Goal: Feedback & Contribution: Contribute content

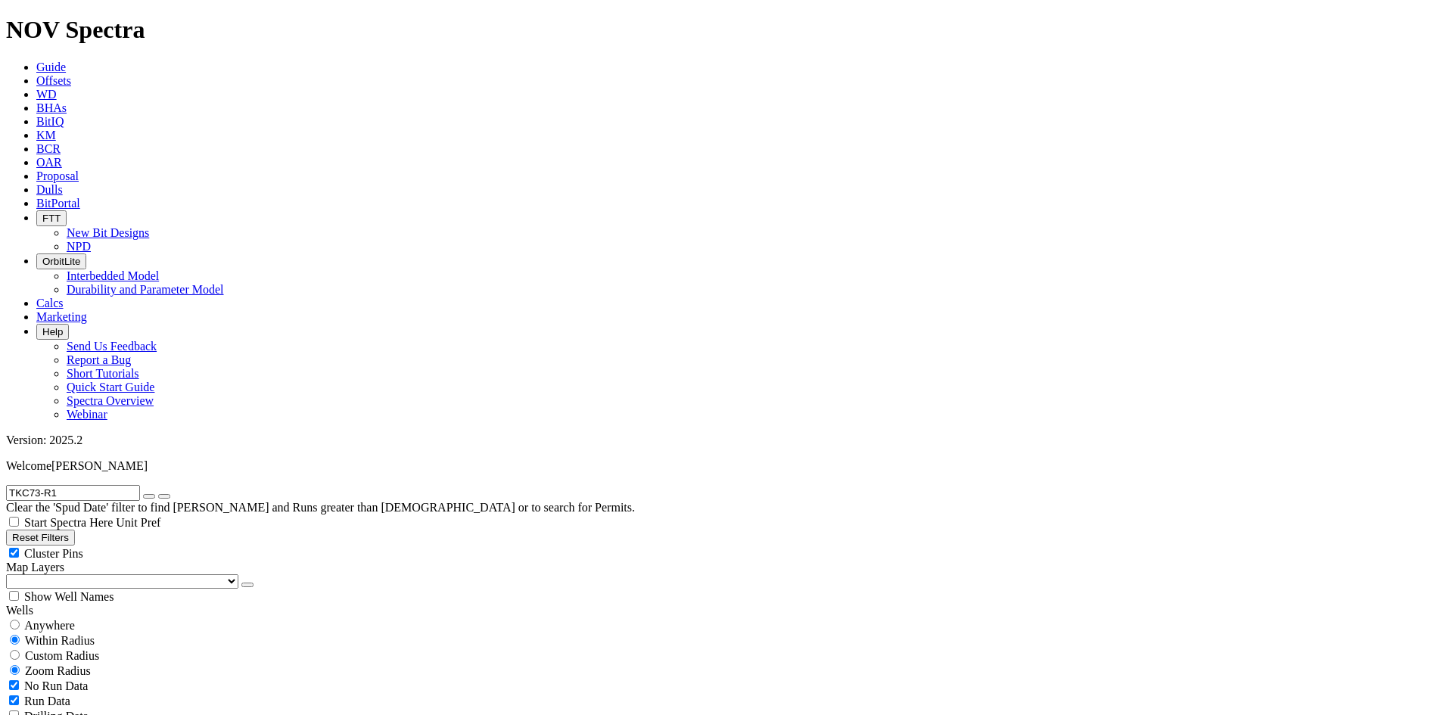
scroll to position [151, 0]
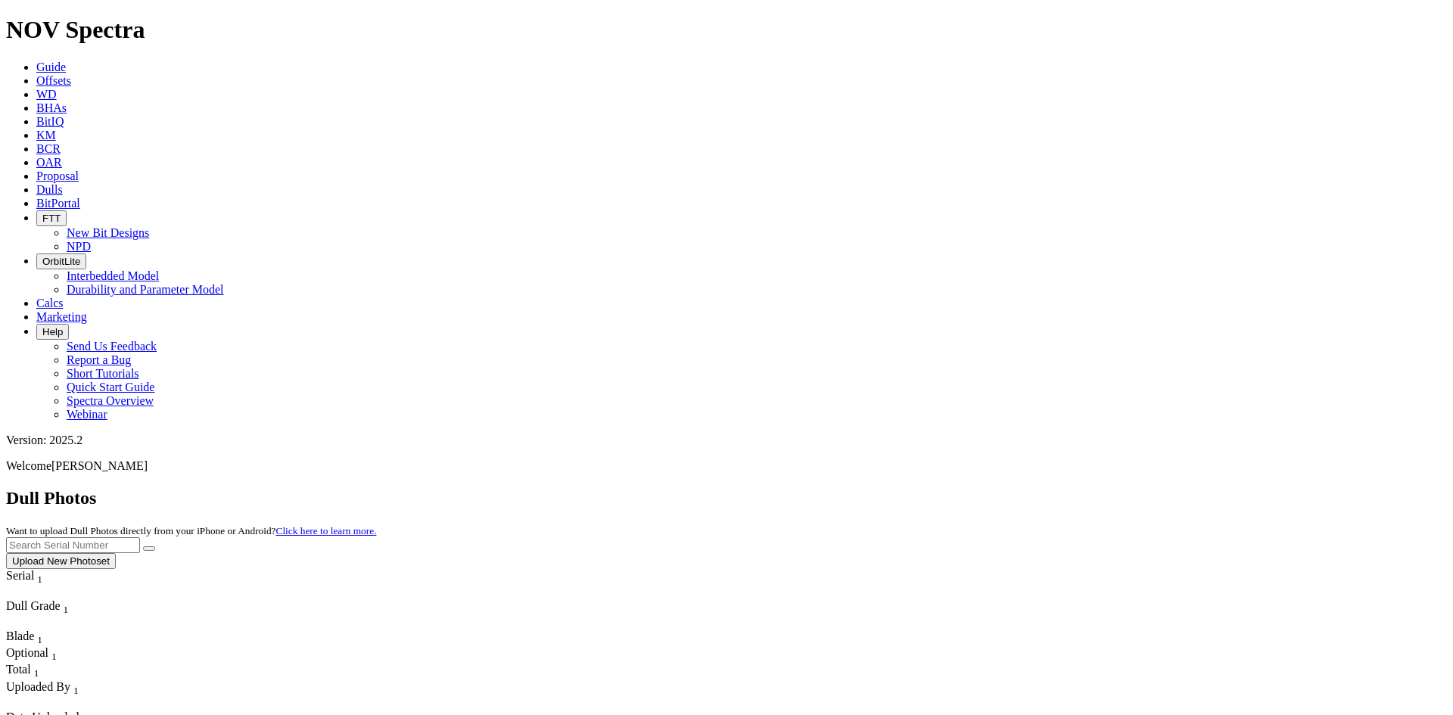
click at [116, 553] on button "Upload New Photoset" at bounding box center [61, 561] width 110 height 16
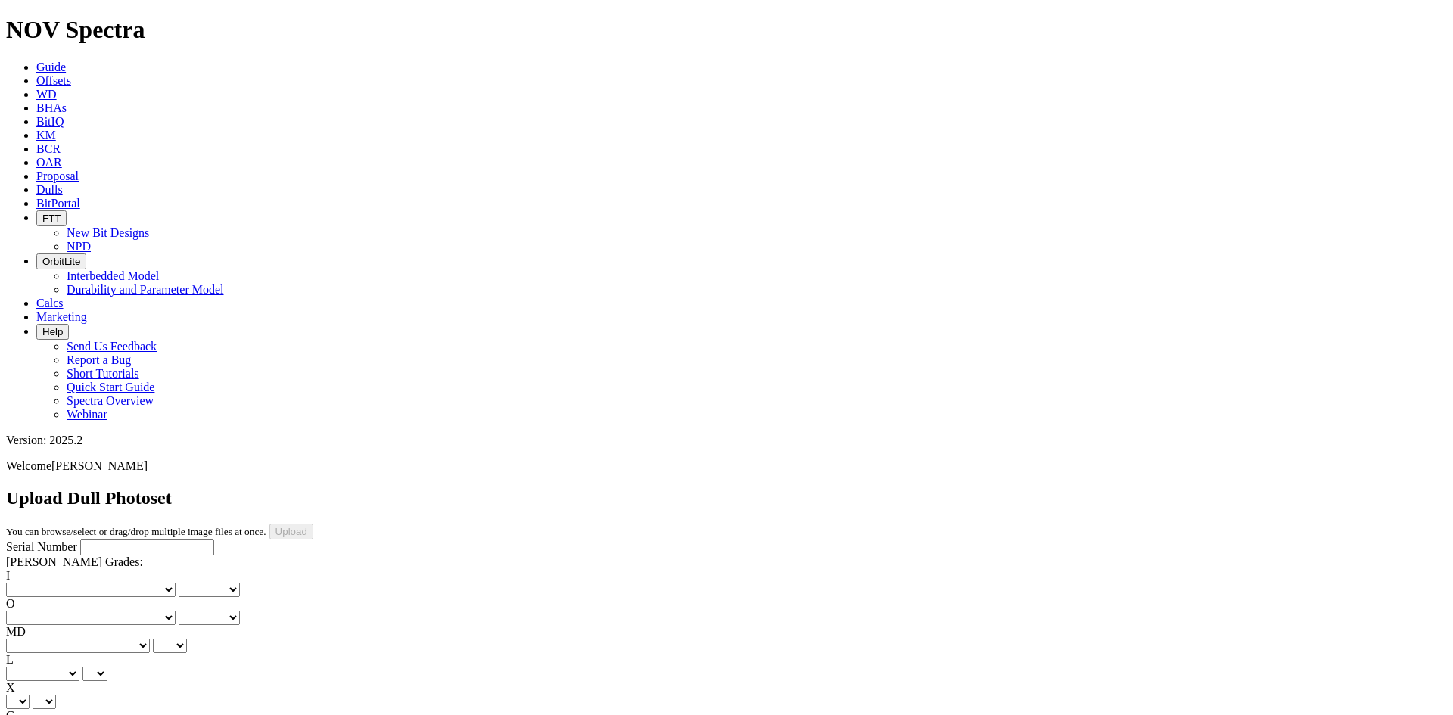
click at [80, 540] on input "Serial Number" at bounding box center [147, 548] width 134 height 16
paste input "A317607"
type input "A317607"
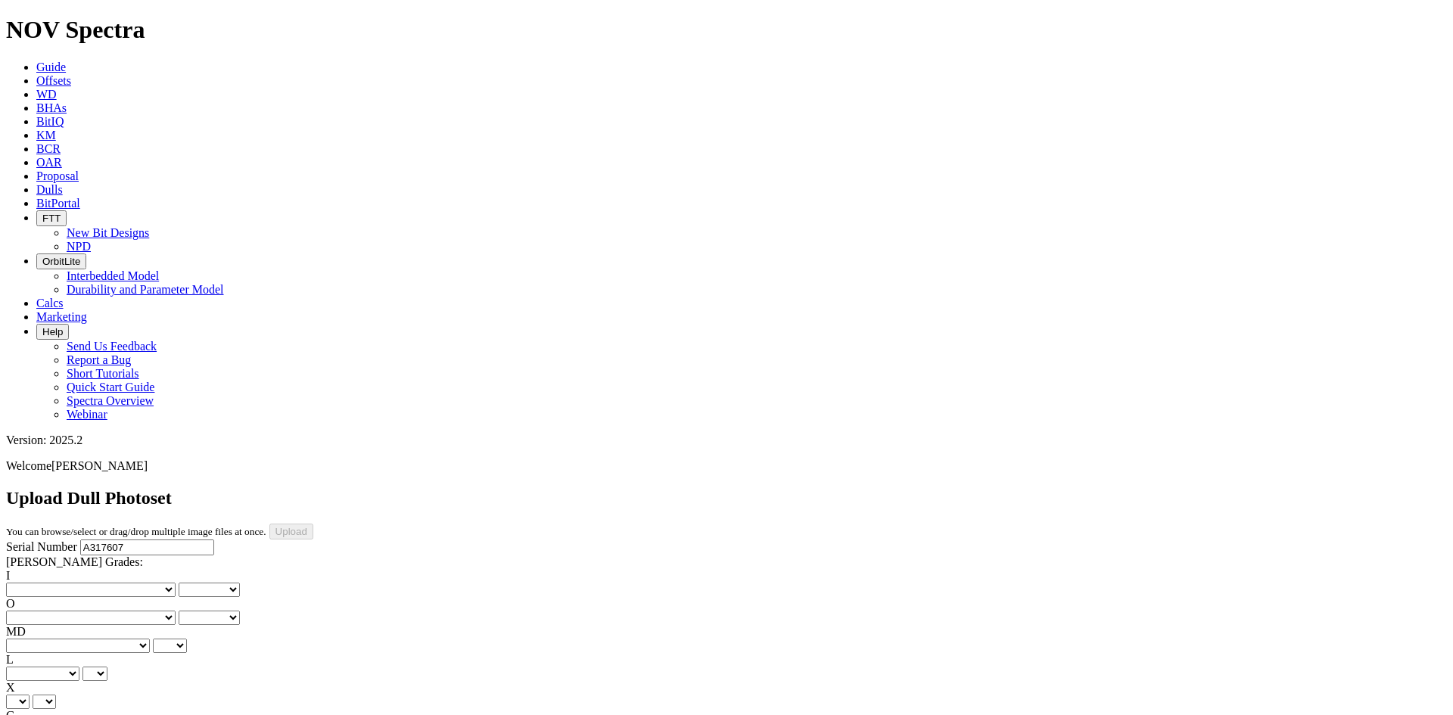
type input "[DATE]"
click at [56, 583] on select "No lost, worn or damaged cutters 0 1 2 3 4 5 6 7 8 No diamond table left on any…" at bounding box center [91, 590] width 170 height 14
select select "number:3"
click at [30, 583] on select "No lost, worn or damaged cutters 0 1 2 3 4 5 6 7 8 No diamond table left on any…" at bounding box center [91, 590] width 170 height 14
select select "number:3"
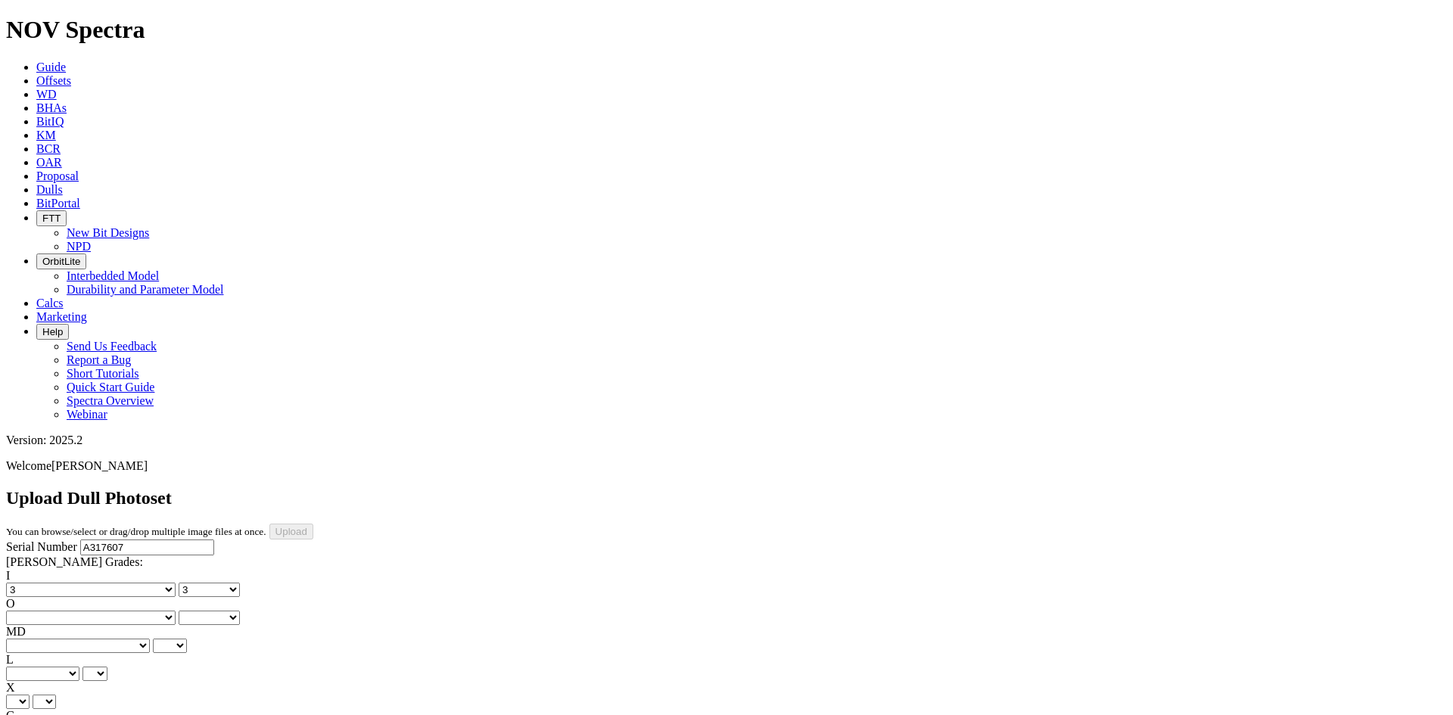
click at [118, 611] on select "No lost, worn or damaged cutters 0 1 2 3 4 5 6 7 8 No diamond table left on any…" at bounding box center [91, 618] width 170 height 14
select select "number:3"
click at [107, 611] on select "No lost, worn or damaged cutters 0 1 2 3 4 5 6 7 8 No diamond table left on any…" at bounding box center [91, 618] width 170 height 14
select select "number:3"
click at [62, 639] on select "BF - Bond Failure BT - Broken Teeth/Cutters BU - Balled Up Bit CR - Cored CT - …" at bounding box center [78, 646] width 144 height 14
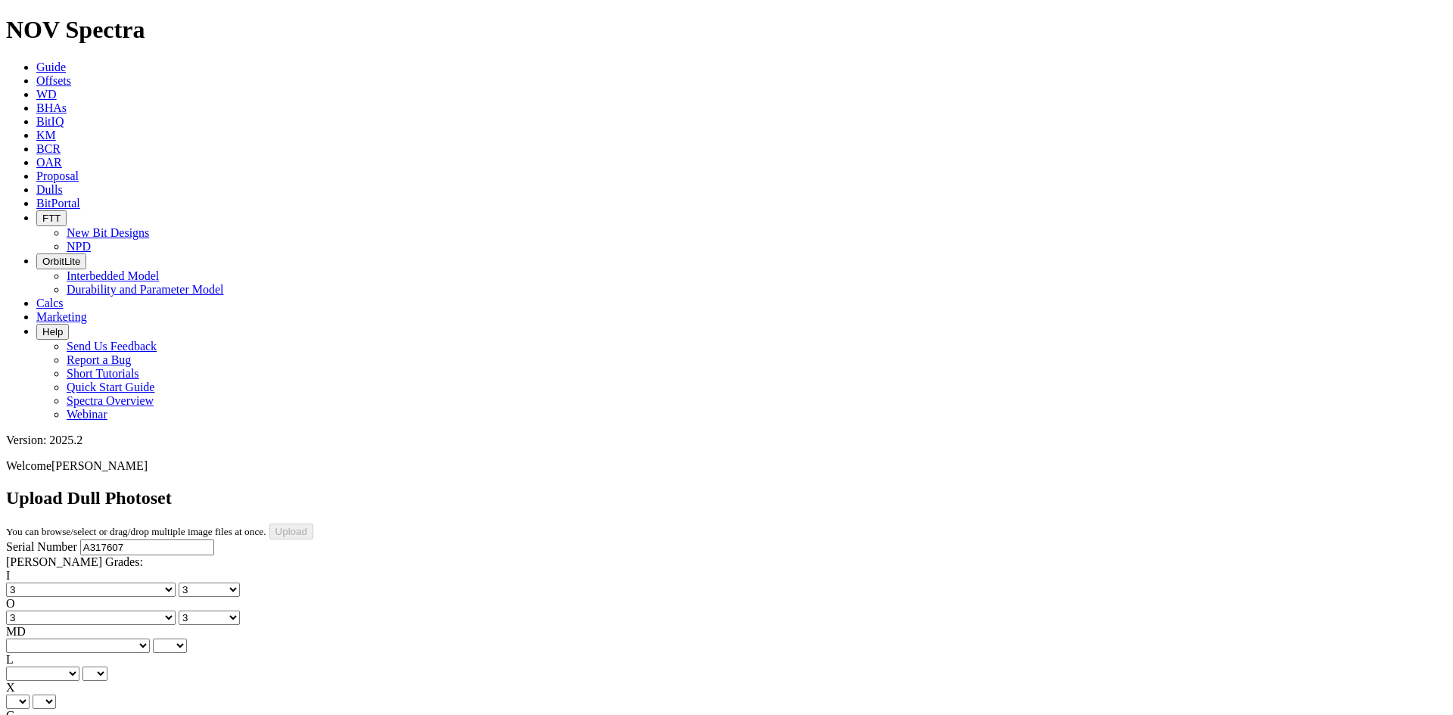
select select "string:LT"
click at [30, 639] on select "BF - Bond Failure BT - Broken Teeth/Cutters BU - Balled Up Bit CR - Cored CT - …" at bounding box center [78, 646] width 144 height 14
select select "string:LT"
click at [79, 667] on select "A - All C - Cone G - Gauge N - Nose S - Shoulder T - Taper" at bounding box center [42, 674] width 73 height 14
select select "string:A"
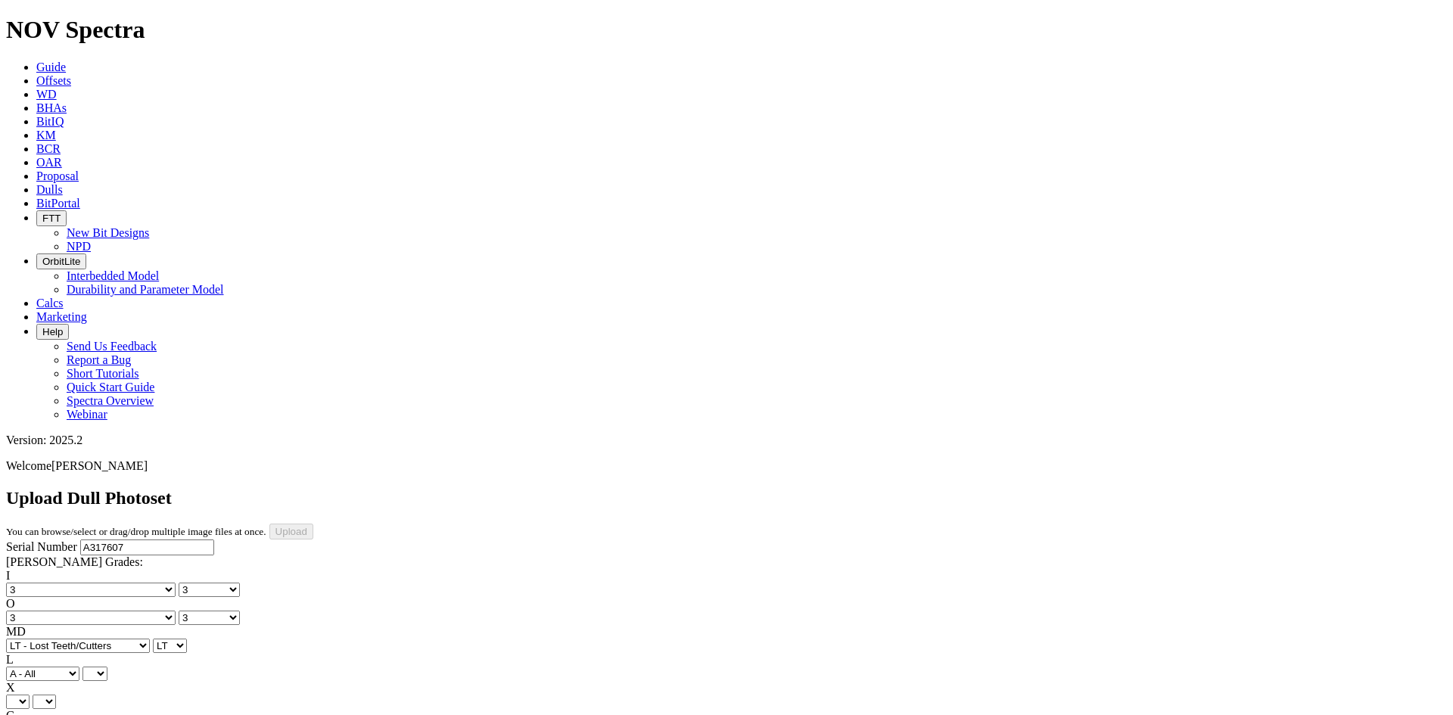
click at [79, 667] on select "A - All C - Cone G - Gauge N - Nose S - Shoulder T - Taper" at bounding box center [42, 674] width 73 height 14
select select "string:A"
click at [30, 695] on select "X" at bounding box center [17, 702] width 23 height 14
select select "string:X"
click at [30, 695] on select "X" at bounding box center [17, 702] width 23 height 14
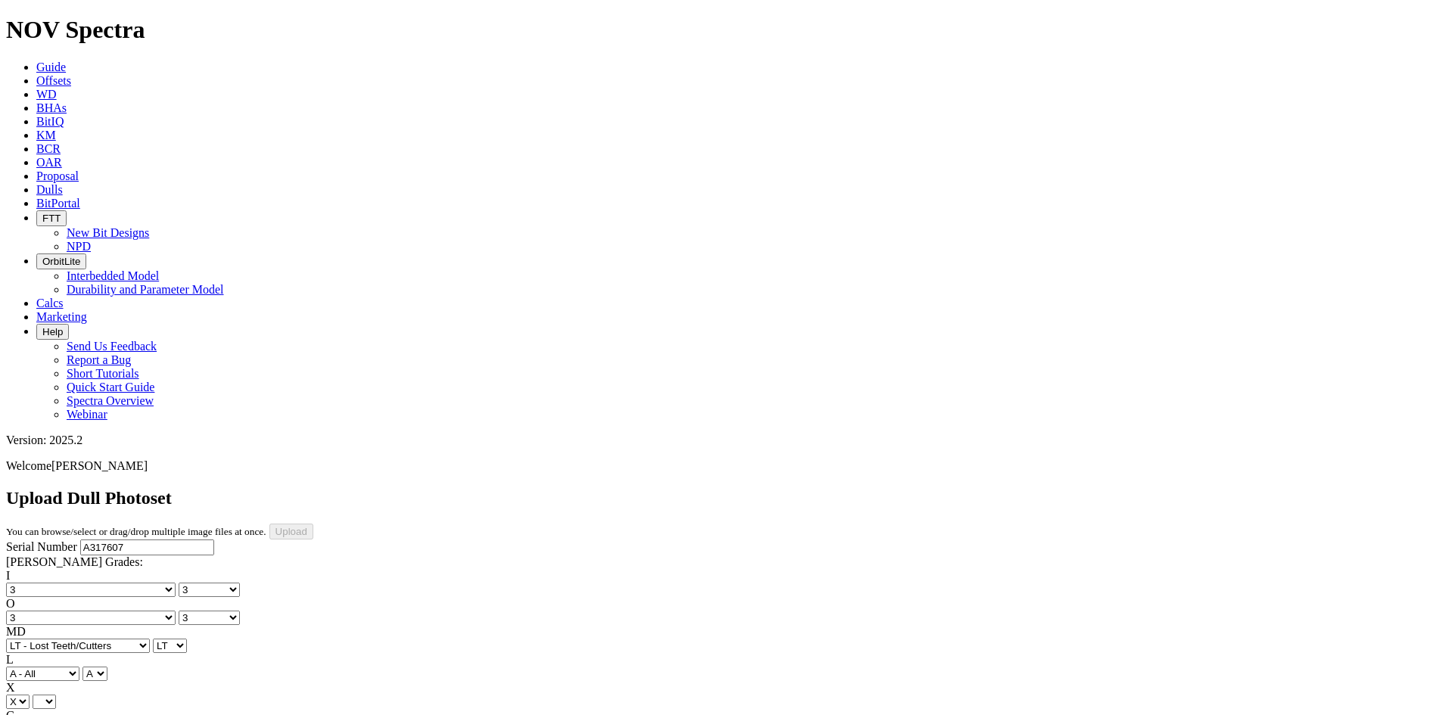
select select "string:X"
click at [168, 709] on div "G Unknown I - In Gauge 1 - 1/16 in Undergauge" 2 - 2/16 in Undergauge = ⅛ in" 8…" at bounding box center [726, 723] width 1441 height 28
drag, startPoint x: 133, startPoint y: 350, endPoint x: 133, endPoint y: 359, distance: 8.3
select select "string:I"
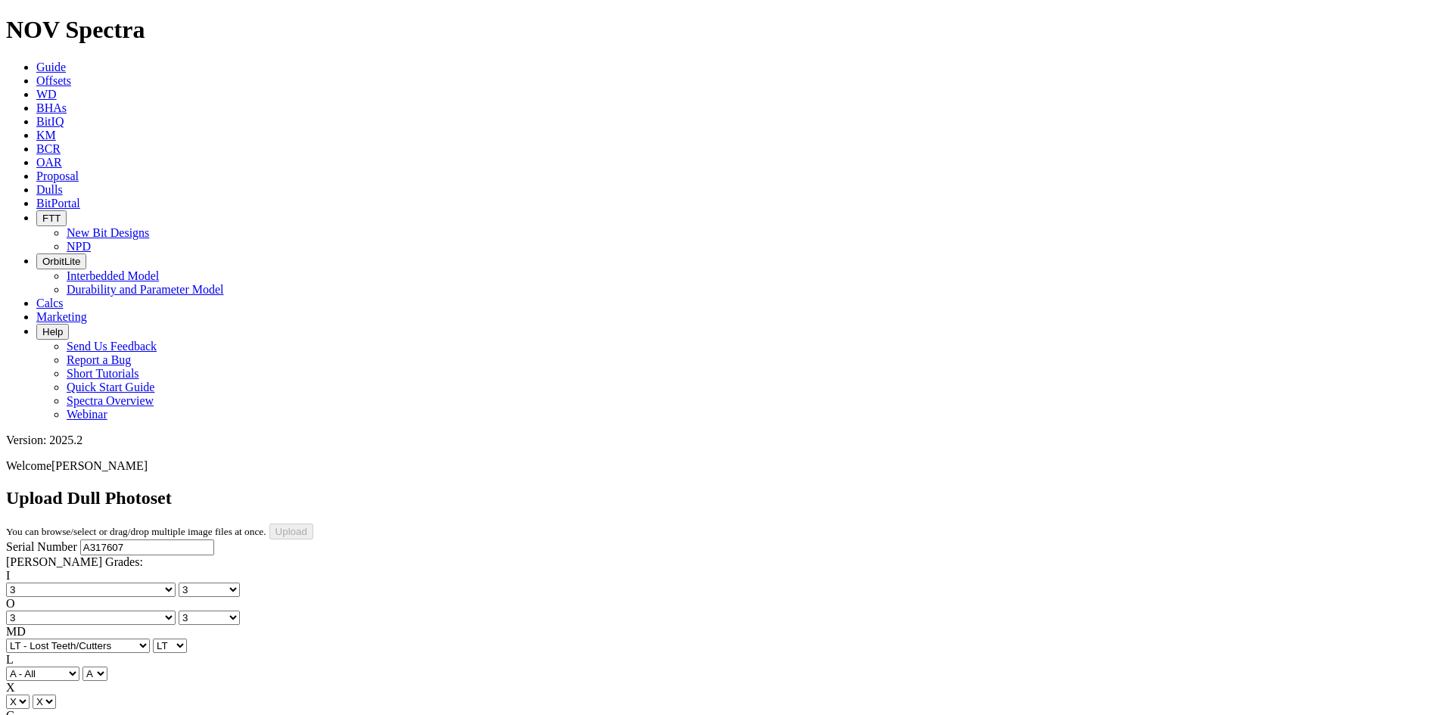
select select "string:I"
select select "string:BT"
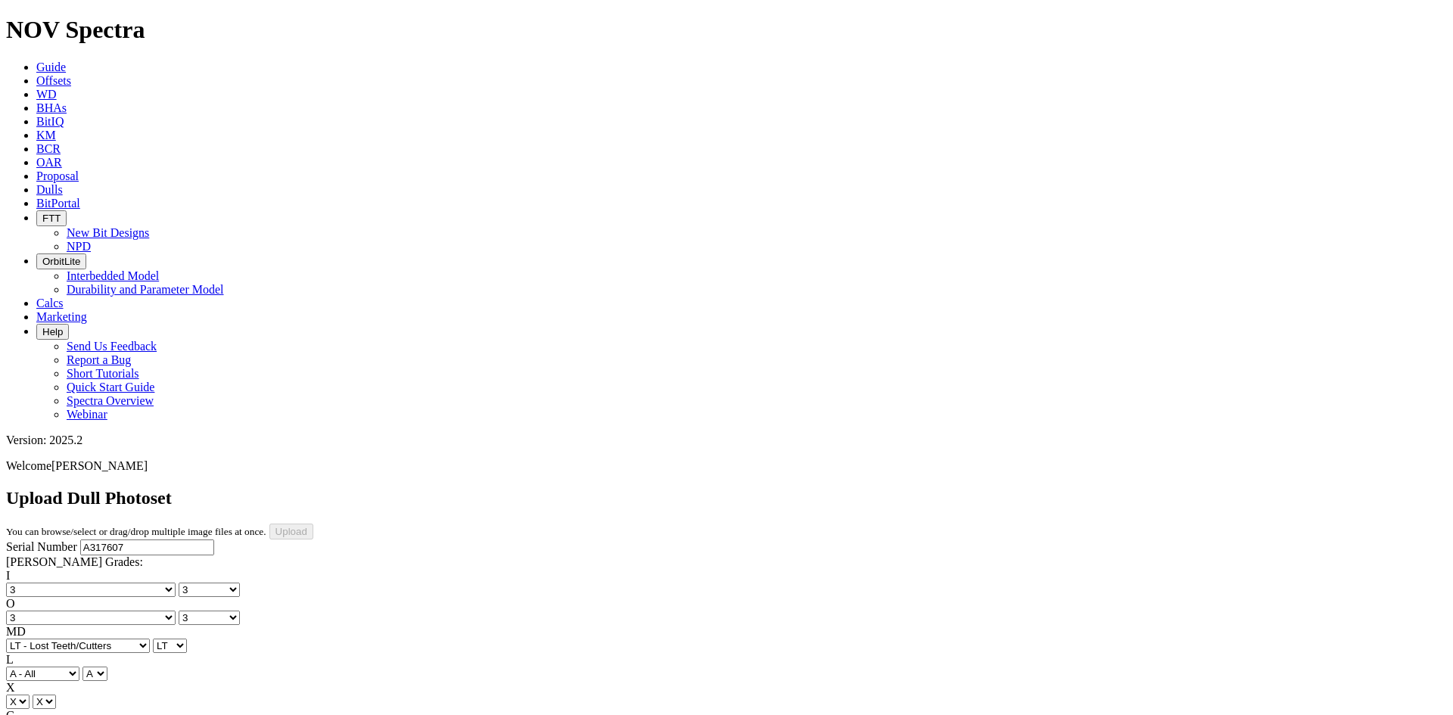
select select "string:BT"
select select "string:_"
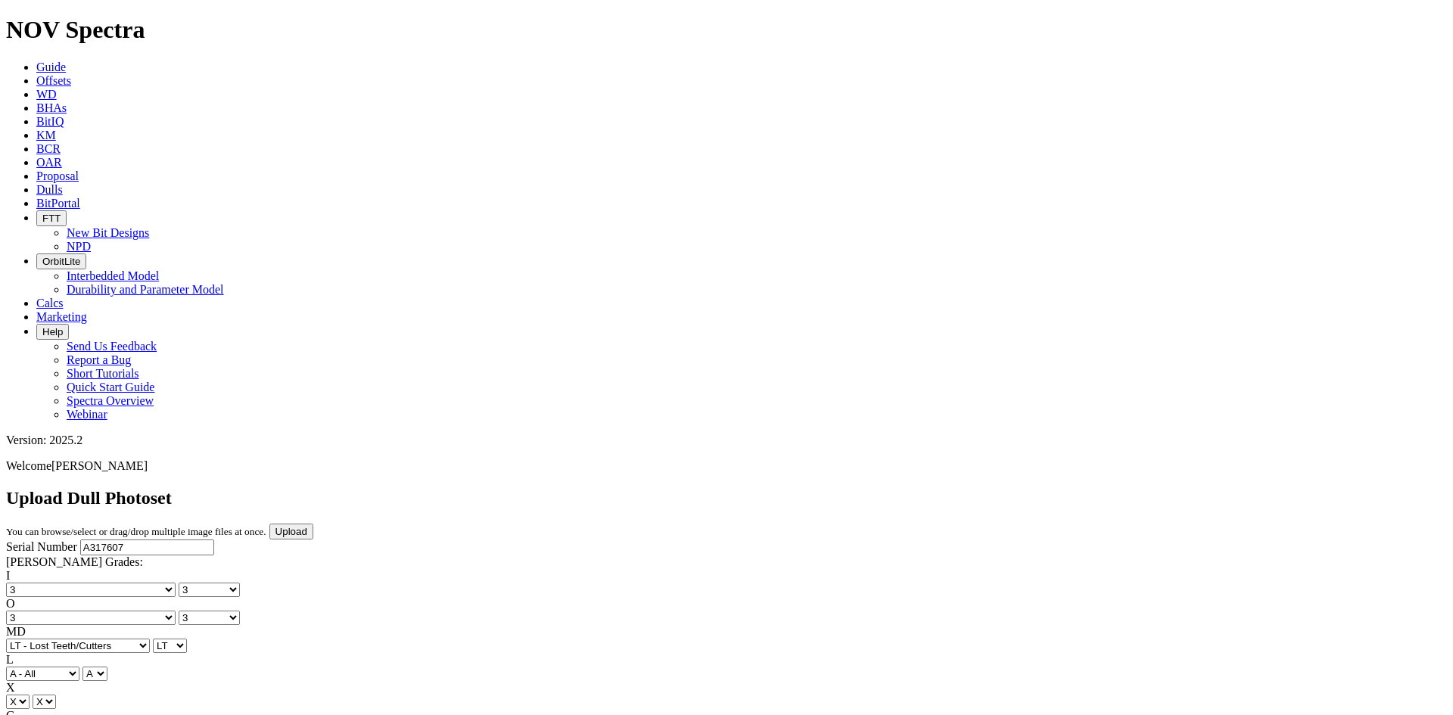
click at [313, 524] on input "Upload" at bounding box center [291, 532] width 44 height 16
